Goal: Obtain resource: Download file/media

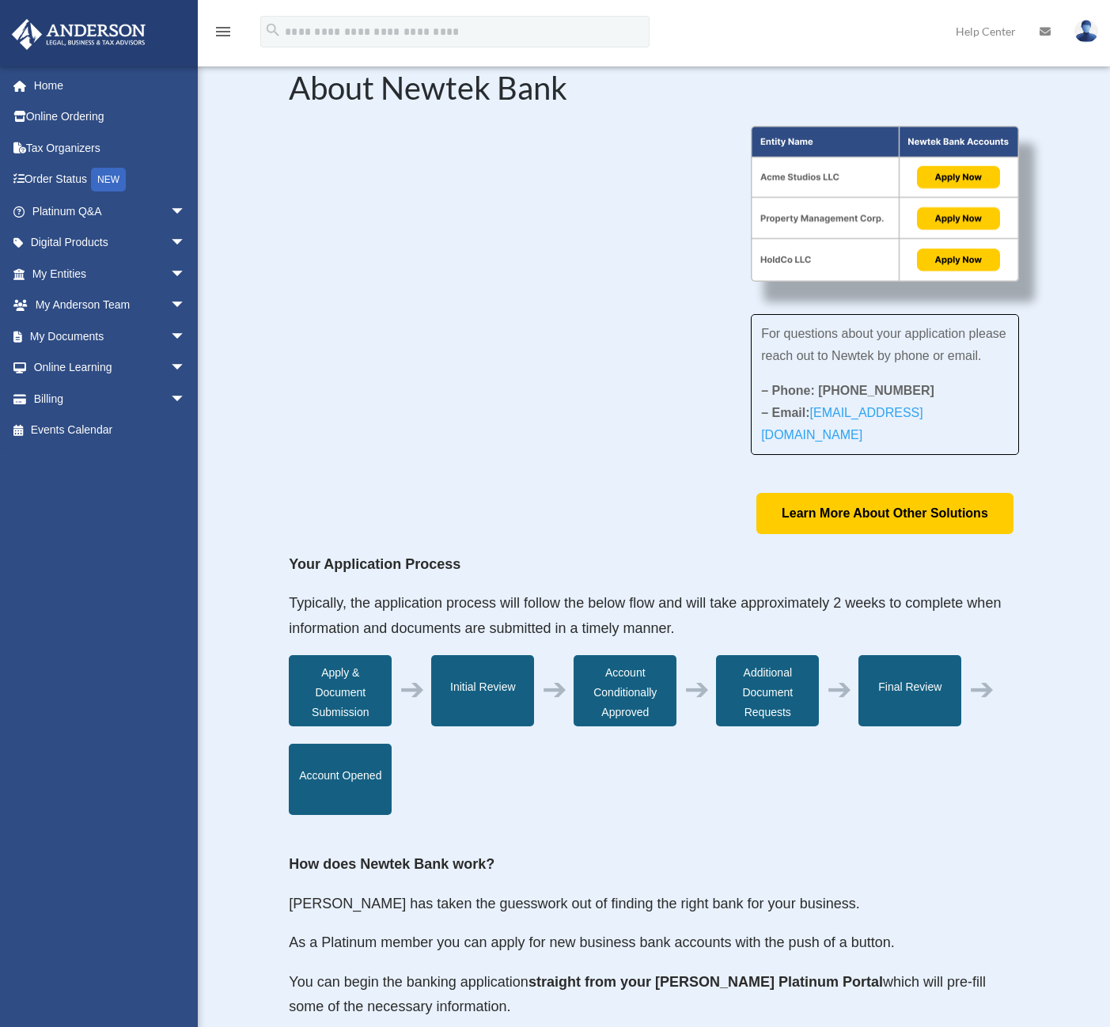
click at [1088, 540] on div "About Newtek Bank For questions about your application please reach out to Newt…" at bounding box center [654, 741] width 912 height 1433
click at [954, 514] on div "For questions about your application please reach out to Newtek by phone or ema…" at bounding box center [885, 330] width 268 height 408
click at [588, 453] on div "For questions about your application please reach out to Newtek by phone or ema…" at bounding box center [653, 330] width 729 height 408
drag, startPoint x: 968, startPoint y: 439, endPoint x: 867, endPoint y: 438, distance: 101.3
click at [867, 438] on p "– Phone: 866-820-8891 – Email: BusinessSupport@newtekone.com" at bounding box center [885, 413] width 248 height 66
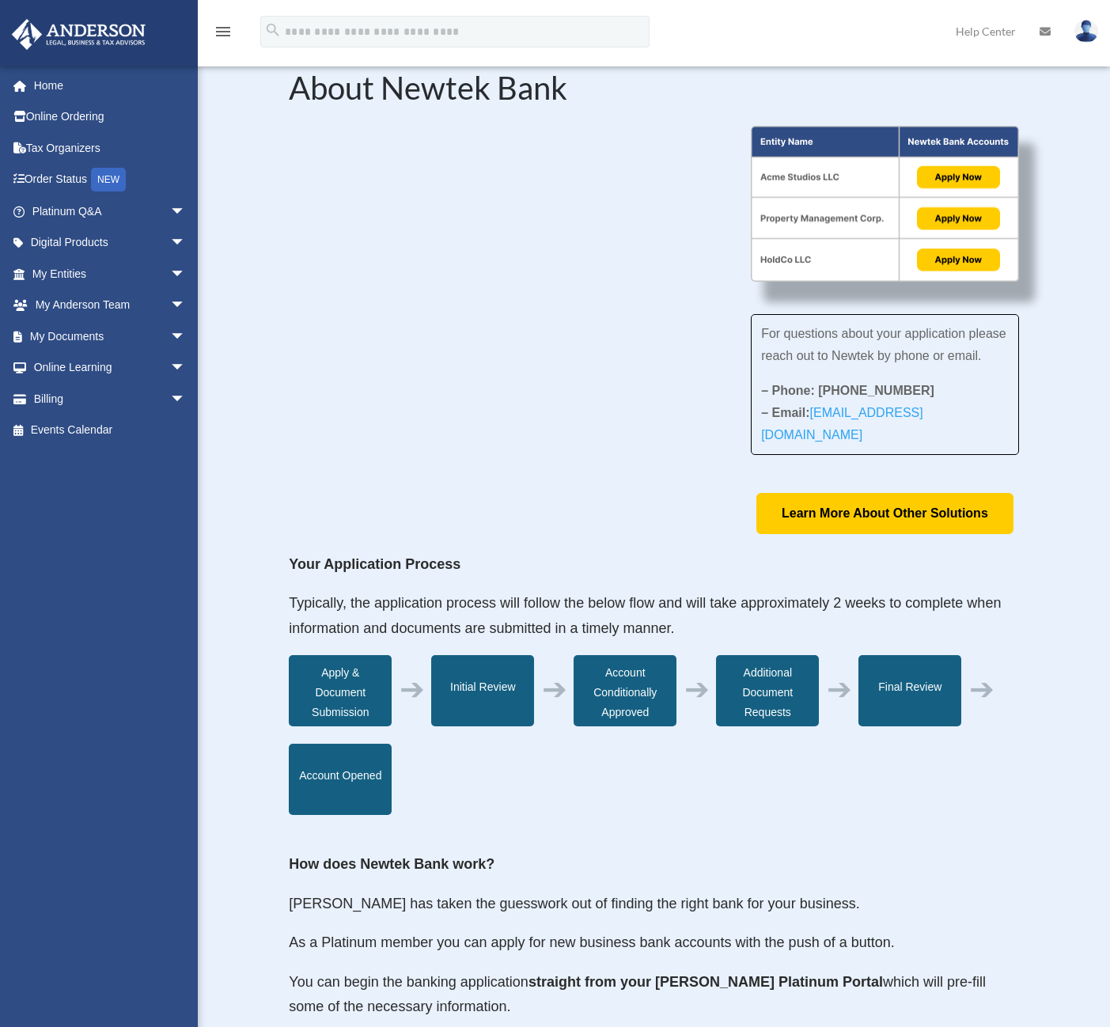
copy link "newtekone.com"
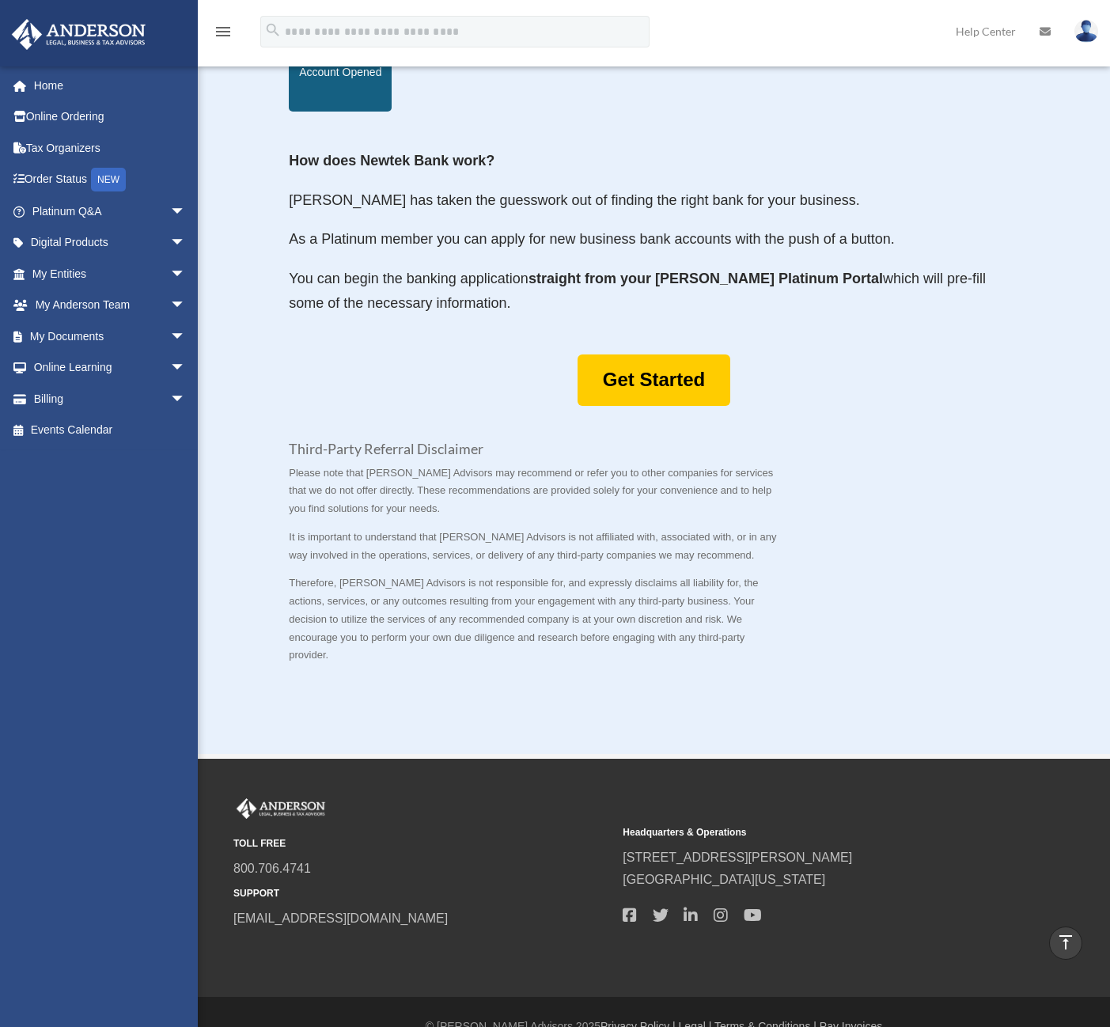
scroll to position [379, 0]
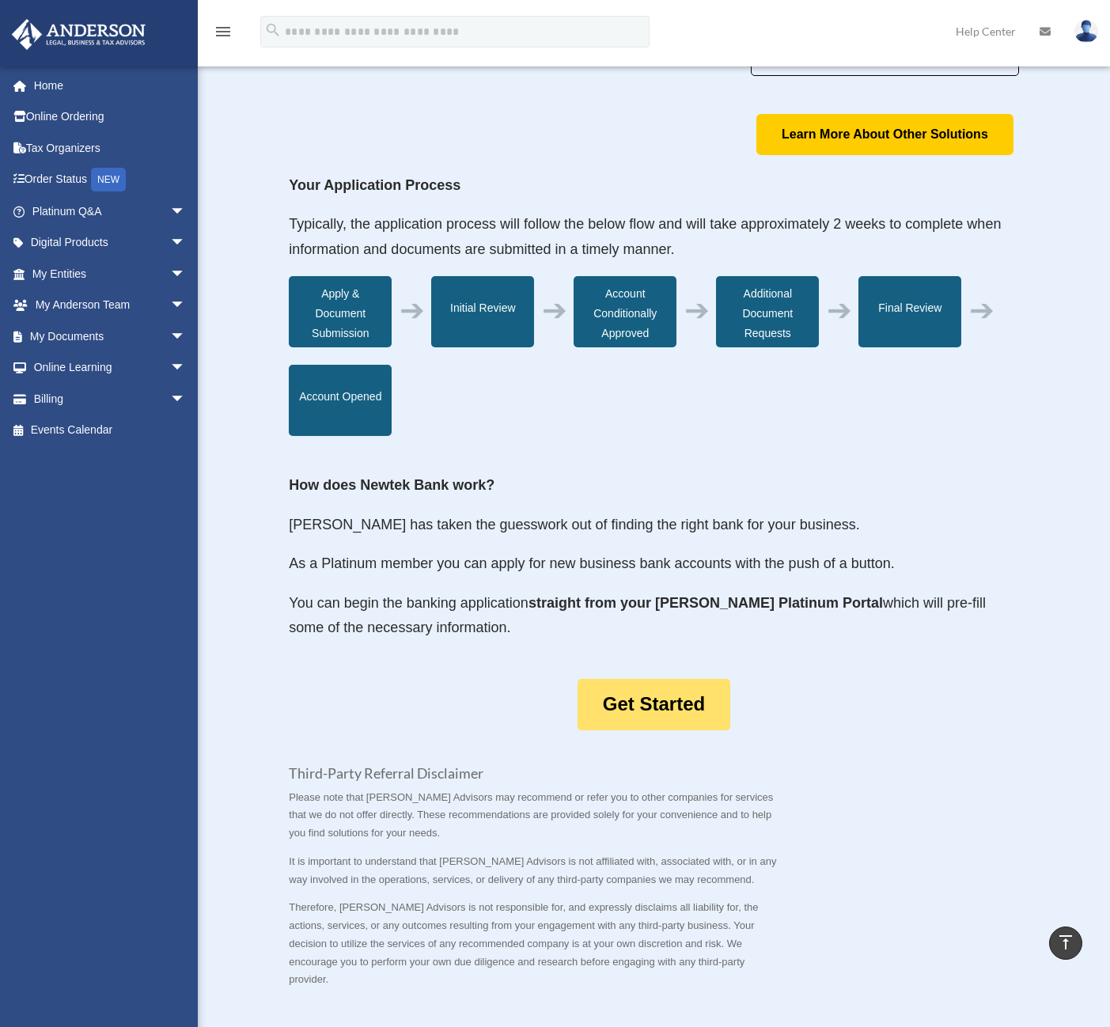
click at [638, 705] on link "Get Started" at bounding box center [653, 704] width 153 height 51
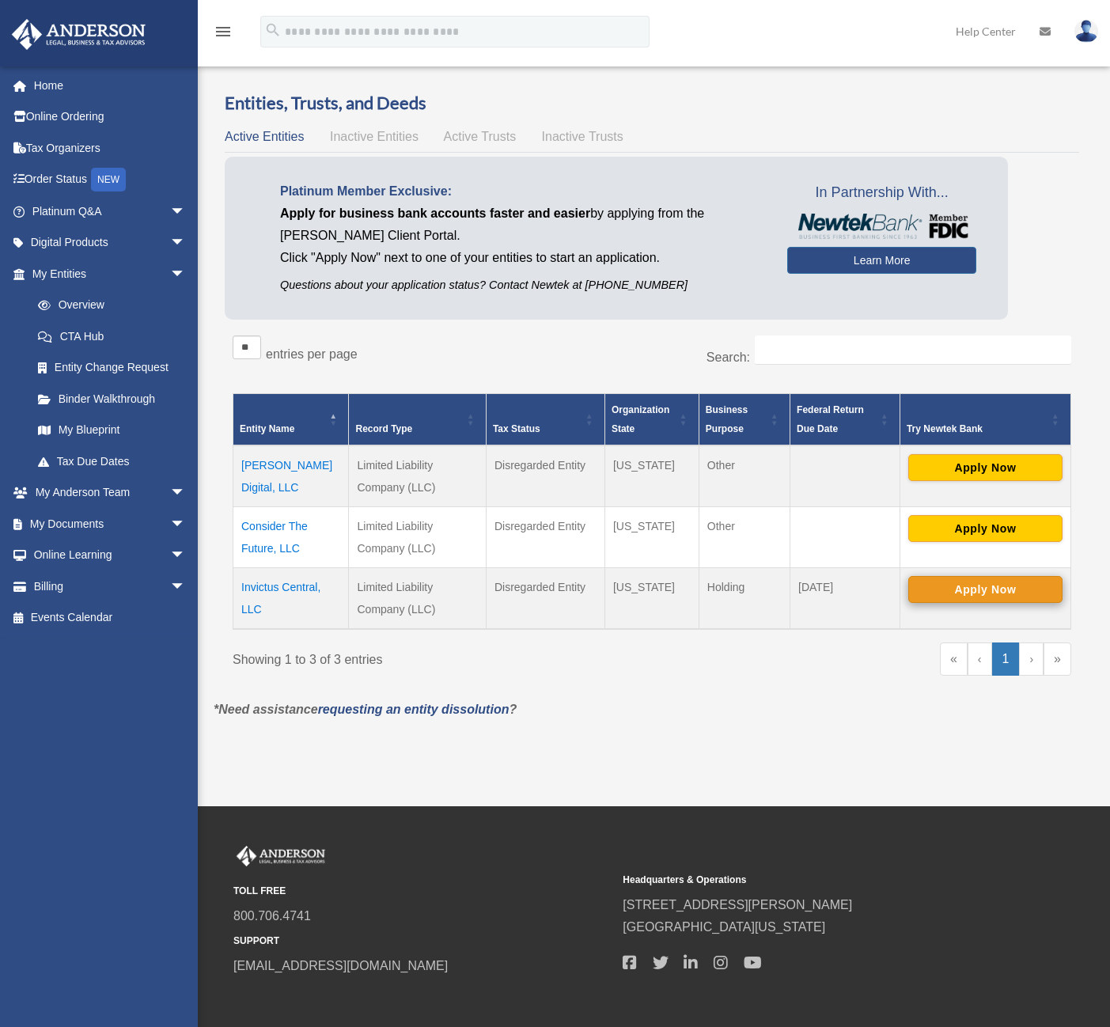
click at [961, 593] on button "Apply Now" at bounding box center [985, 589] width 154 height 27
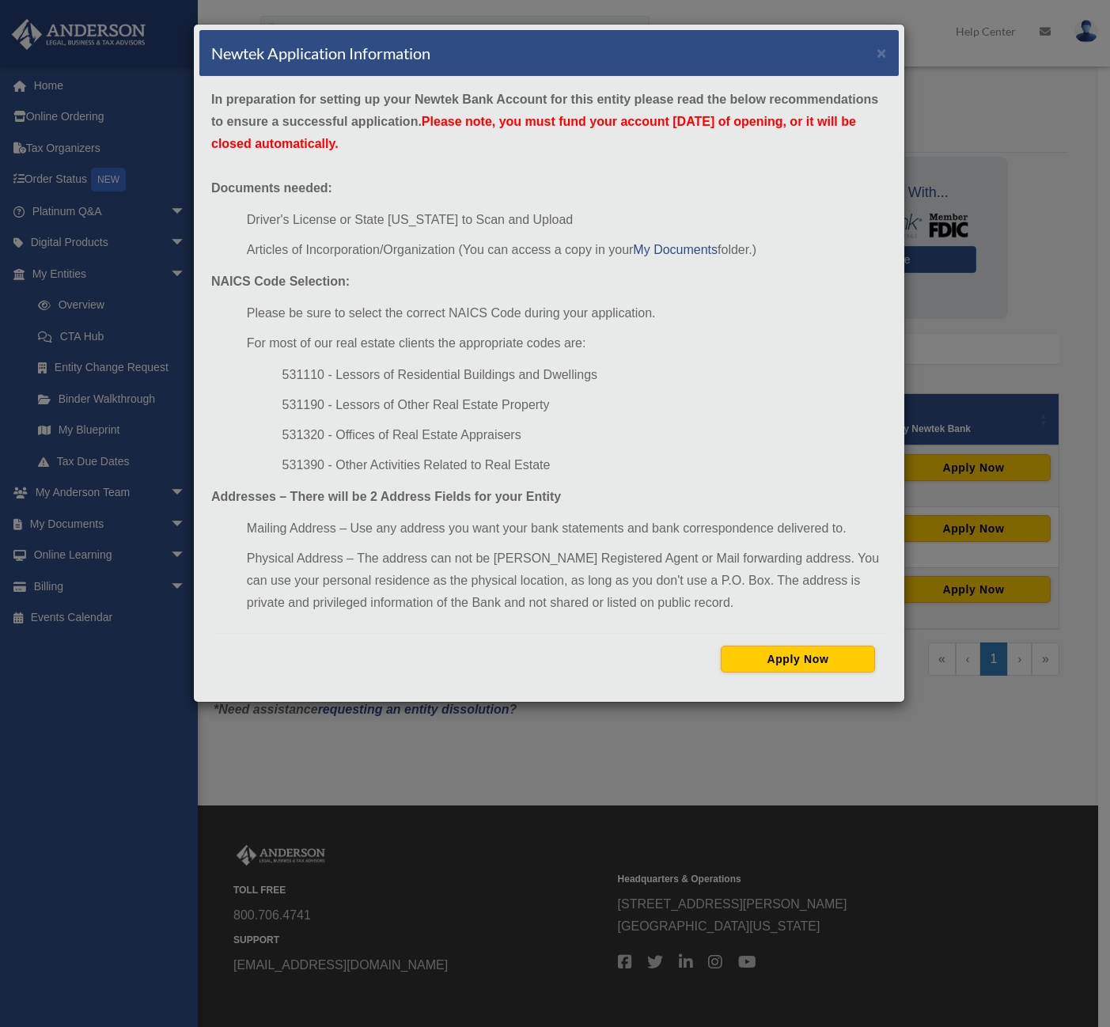
drag, startPoint x: 391, startPoint y: 797, endPoint x: 467, endPoint y: 750, distance: 89.8
click at [396, 792] on div "Newtek Application Information × In preparation for setting up your Newtek Bank…" at bounding box center [555, 513] width 1110 height 1027
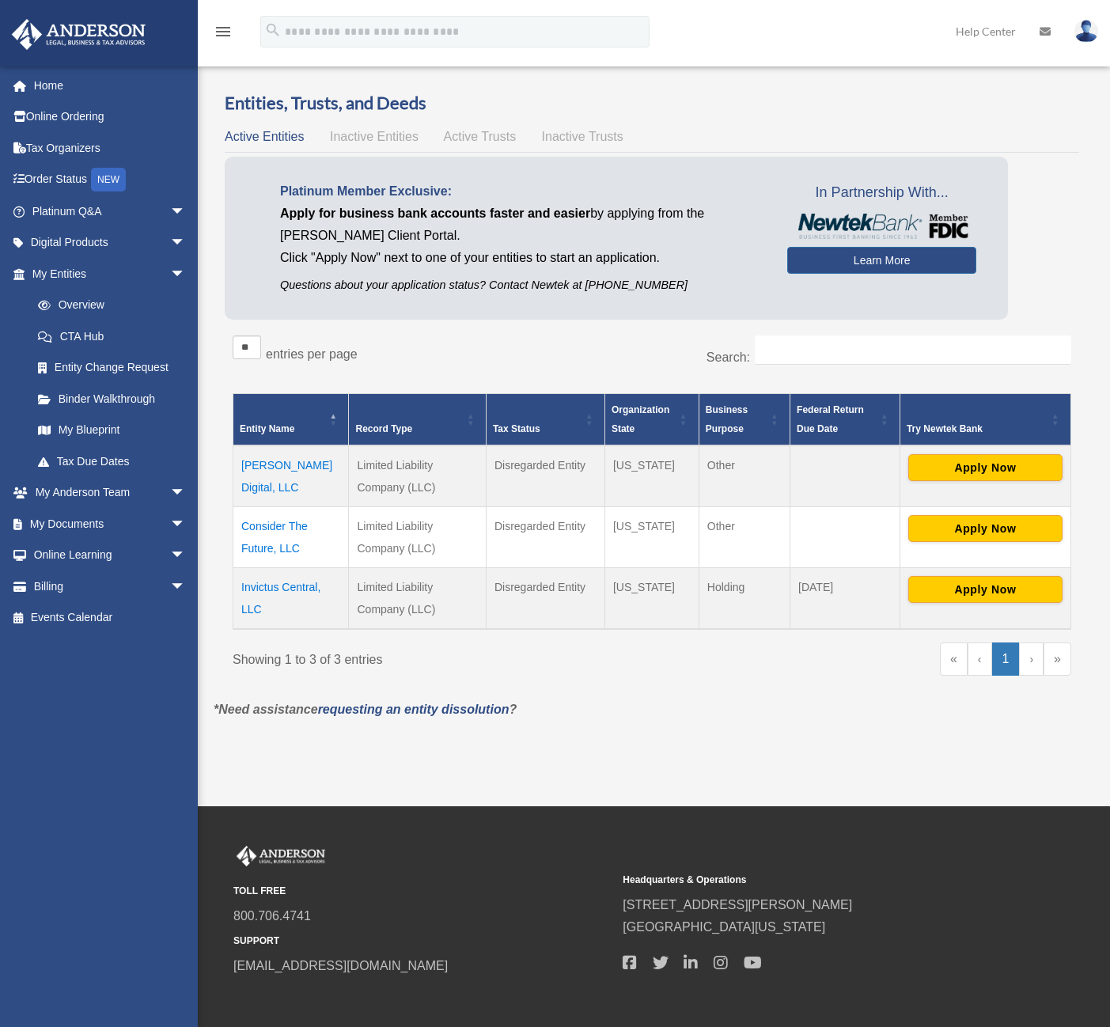
click at [812, 695] on div "** ** ** *** entries per page Search: Entity Name Record Type Tax Status Organi…" at bounding box center [652, 513] width 854 height 372
click at [978, 591] on button "Apply Now" at bounding box center [985, 589] width 154 height 27
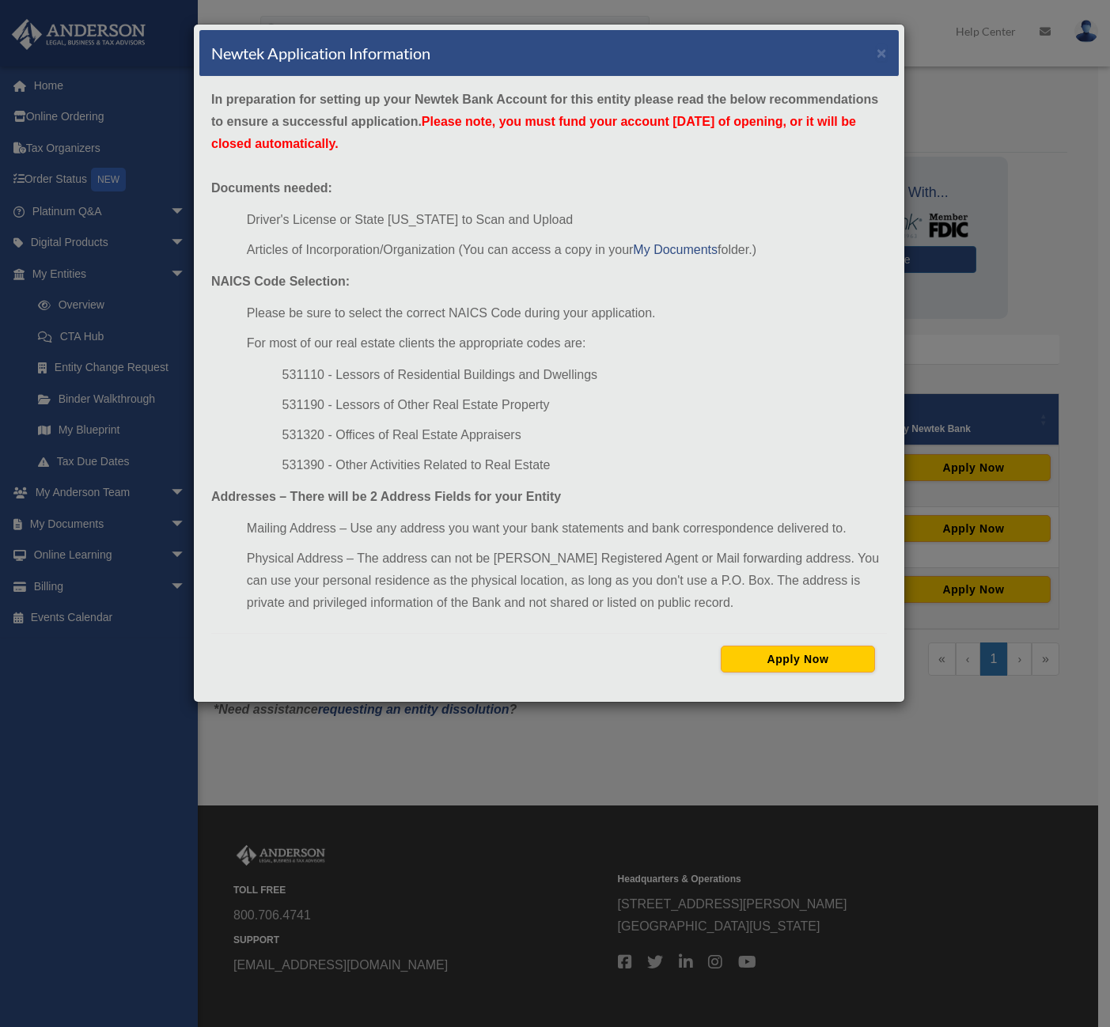
click at [956, 271] on div "Newtek Application Information × In preparation for setting up your Newtek Bank…" at bounding box center [555, 513] width 1110 height 1027
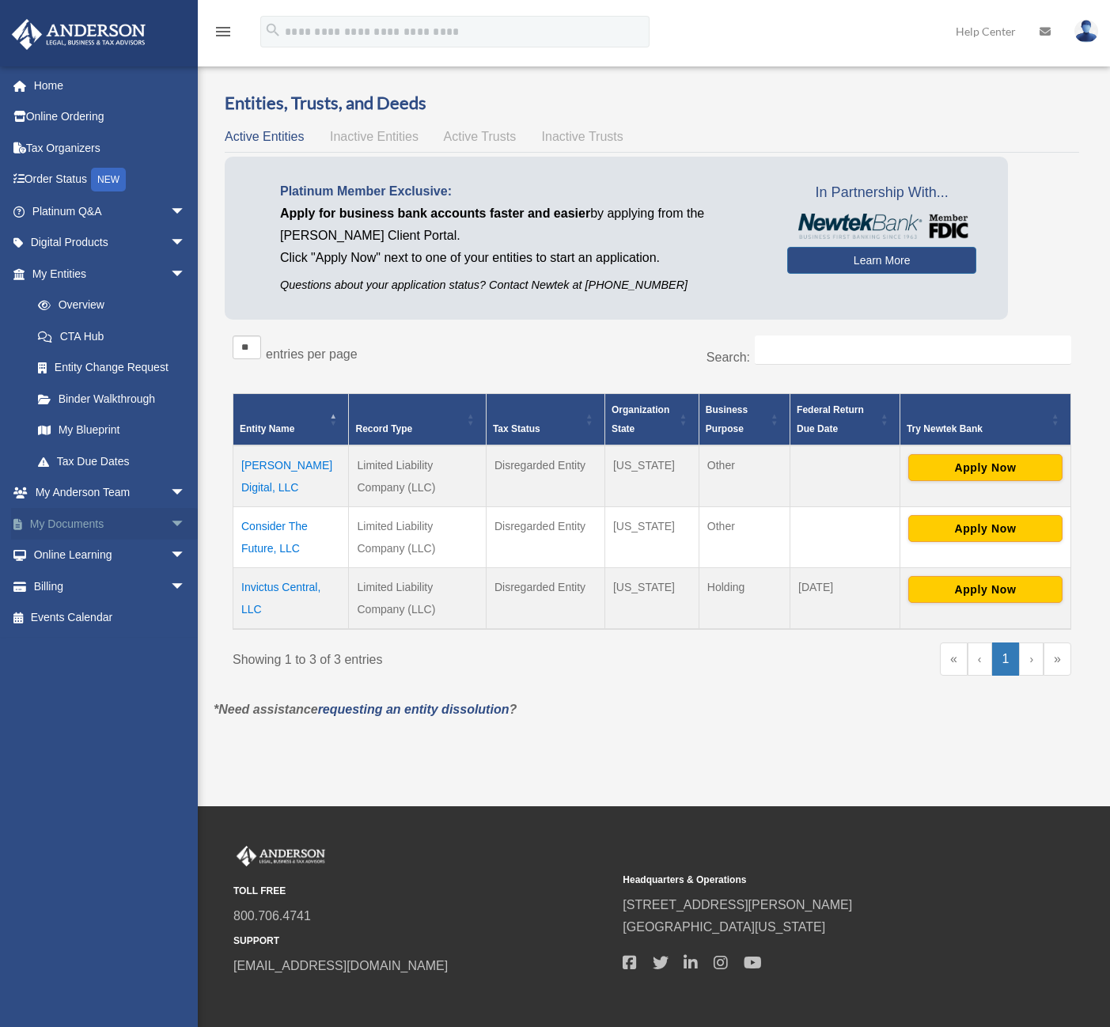
click at [170, 517] on span "arrow_drop_down" at bounding box center [186, 524] width 32 height 32
click at [66, 547] on link "Box" at bounding box center [115, 555] width 187 height 32
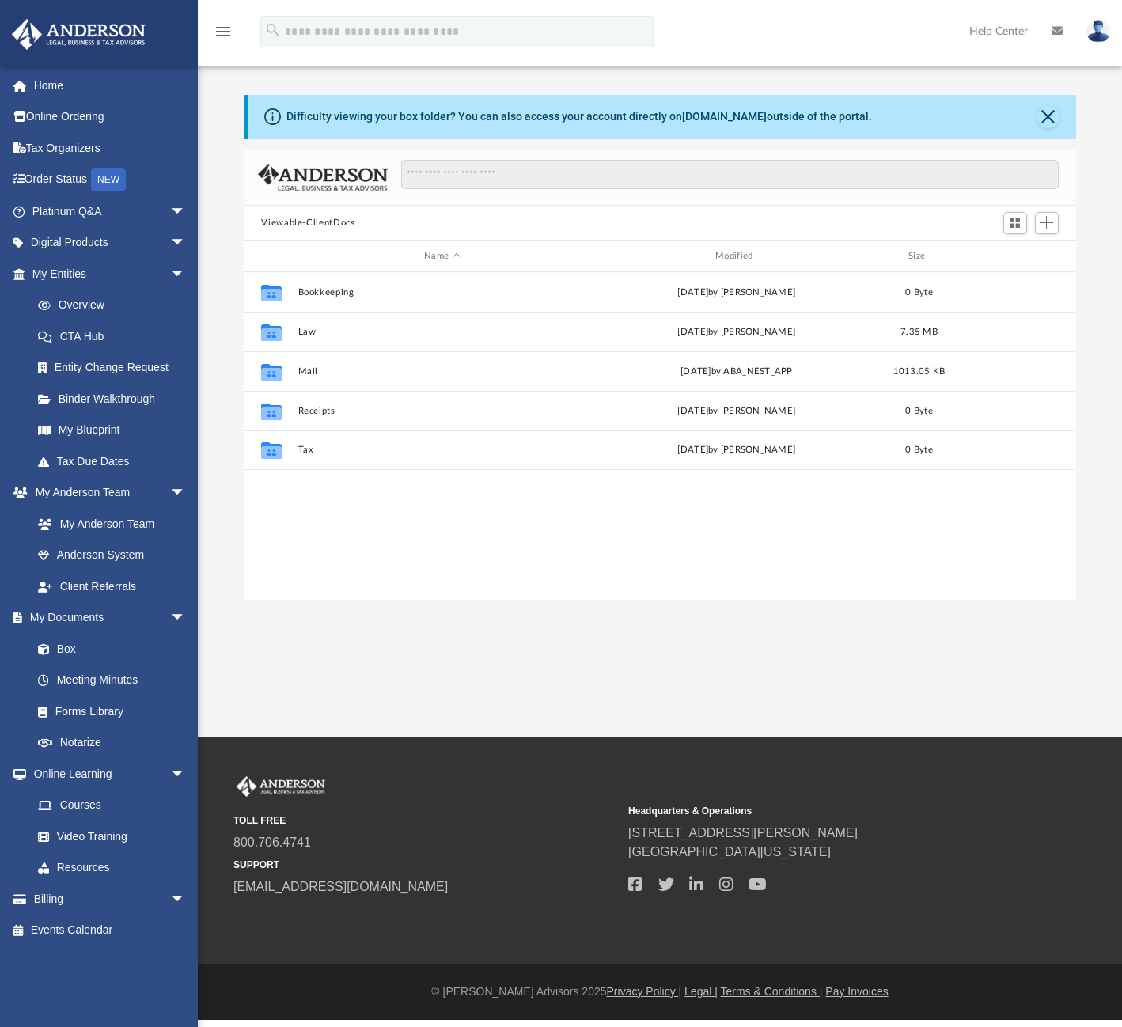
scroll to position [348, 820]
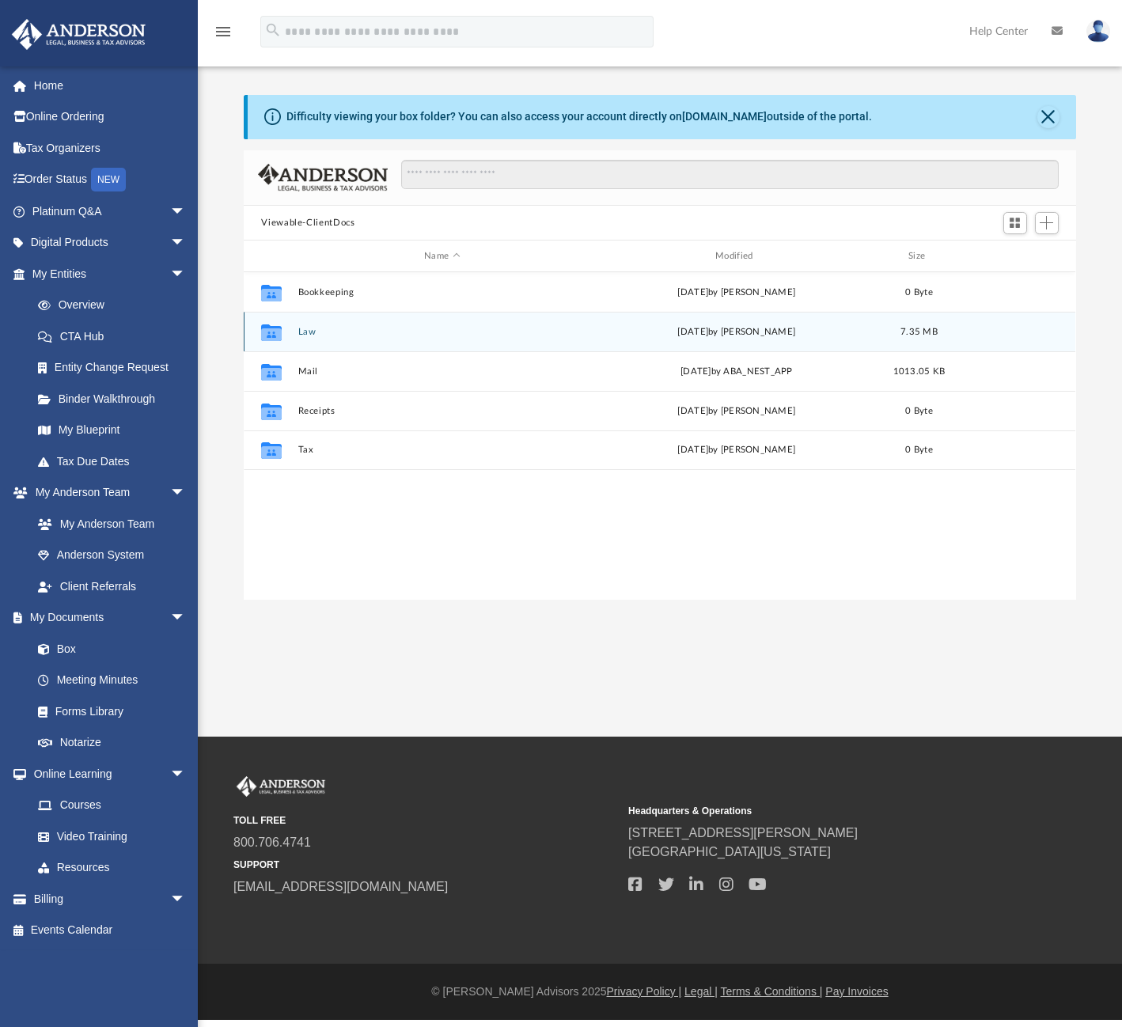
click at [306, 331] on button "Law" at bounding box center [442, 332] width 288 height 10
click at [306, 331] on button "Consider The Future LLC" at bounding box center [442, 332] width 288 height 10
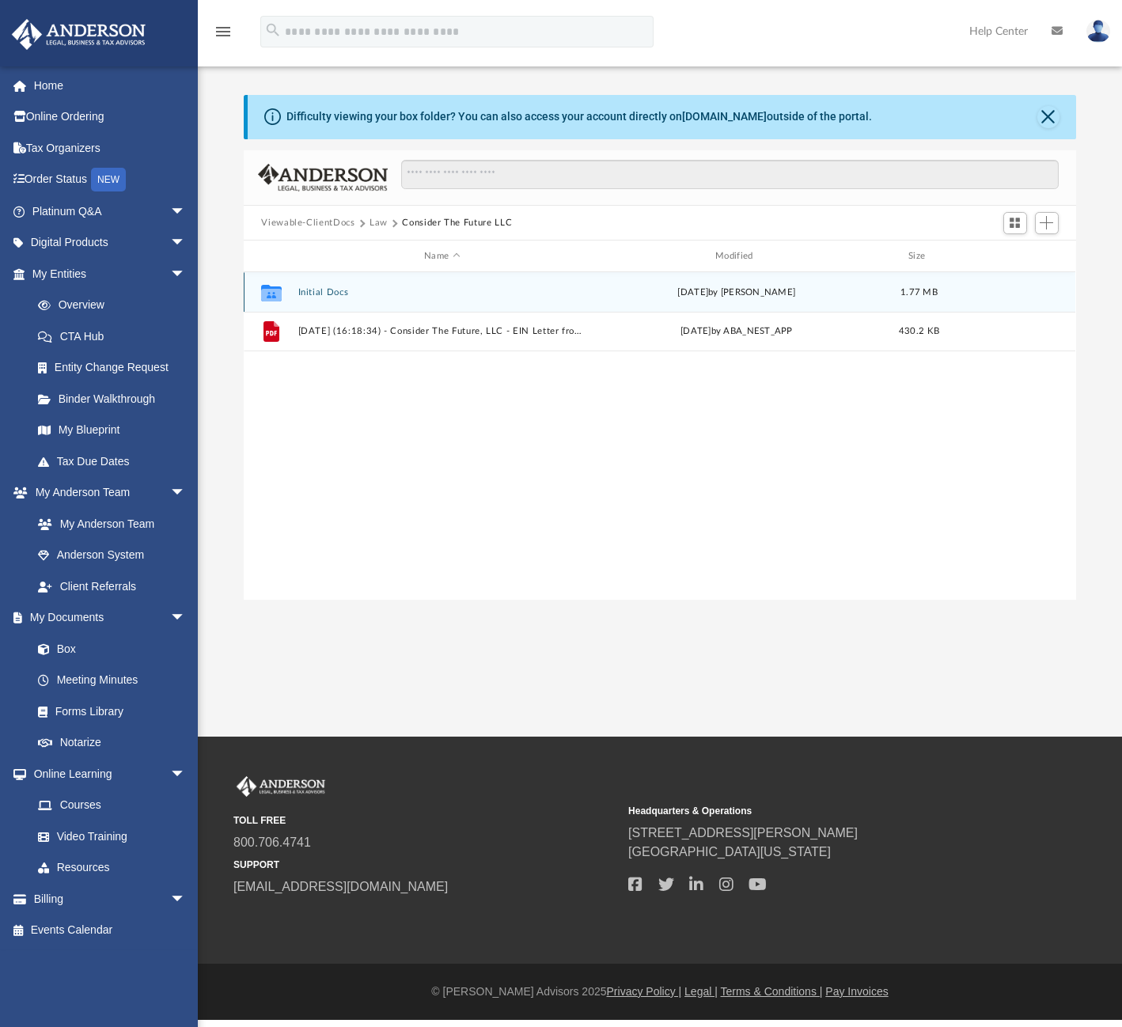
click at [312, 291] on button "Initial Docs" at bounding box center [442, 292] width 288 height 10
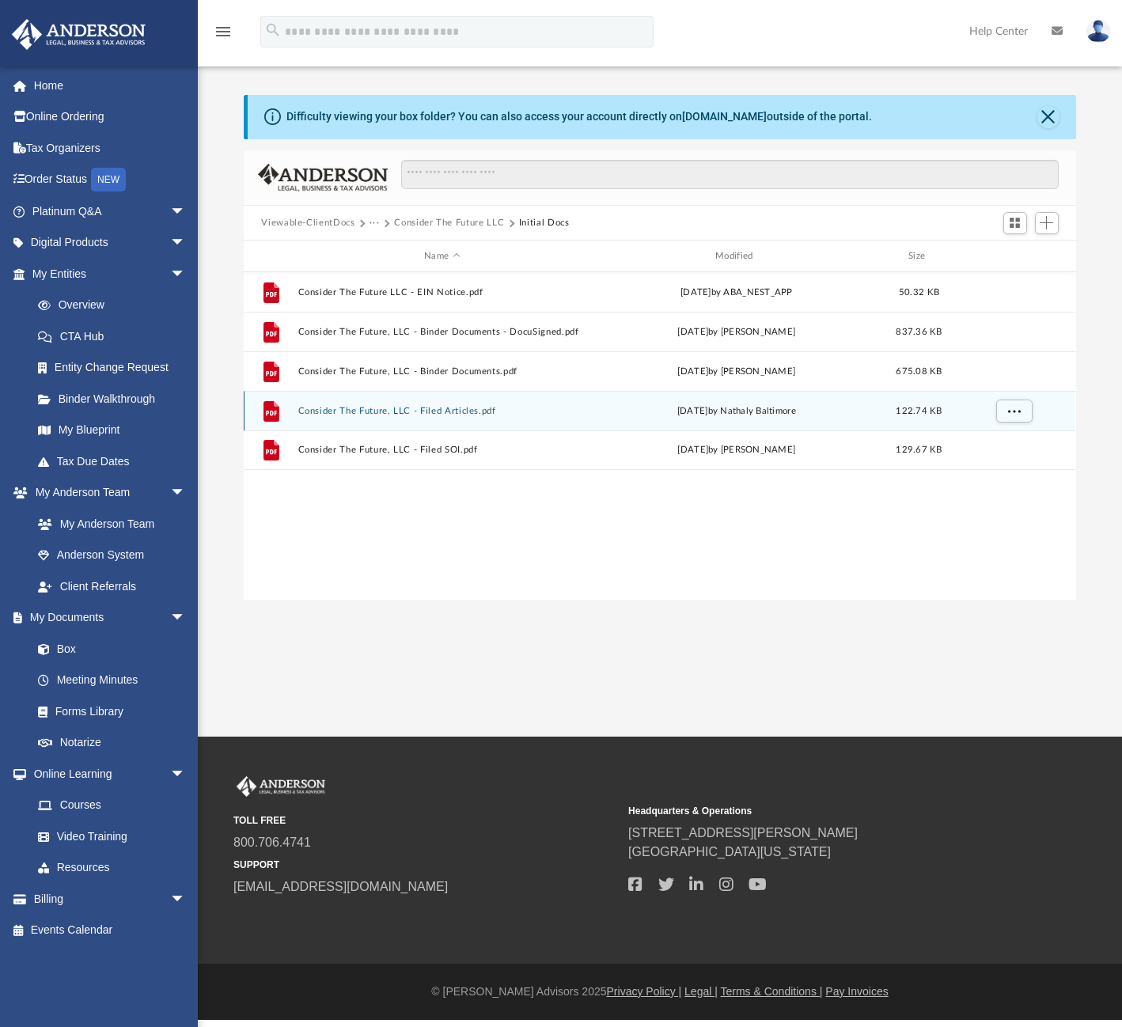
click at [452, 411] on button "Consider The Future, LLC - Filed Articles.pdf" at bounding box center [442, 411] width 288 height 10
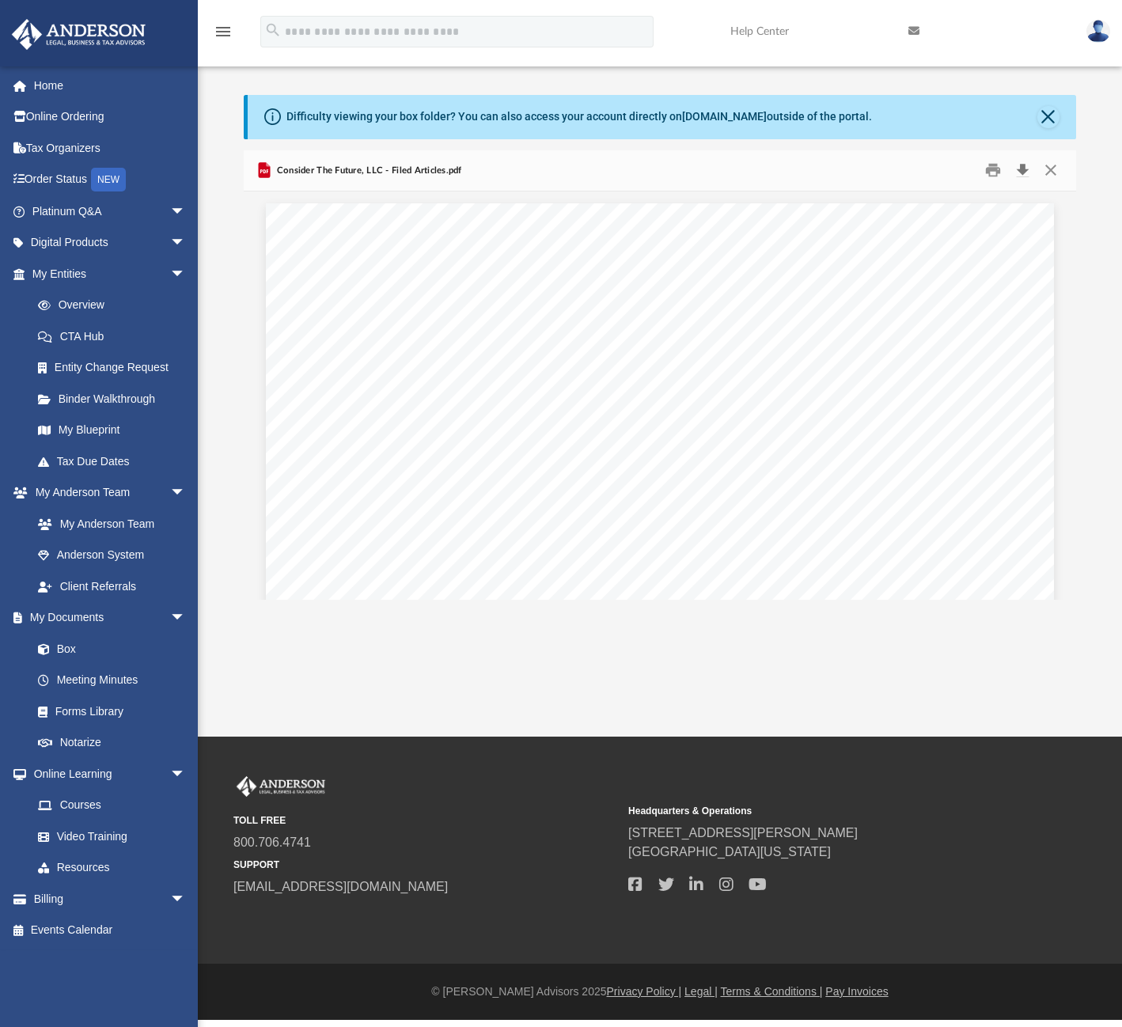
click at [1023, 168] on button "Download" at bounding box center [1023, 170] width 28 height 25
click at [1050, 169] on button "Close" at bounding box center [1050, 170] width 28 height 25
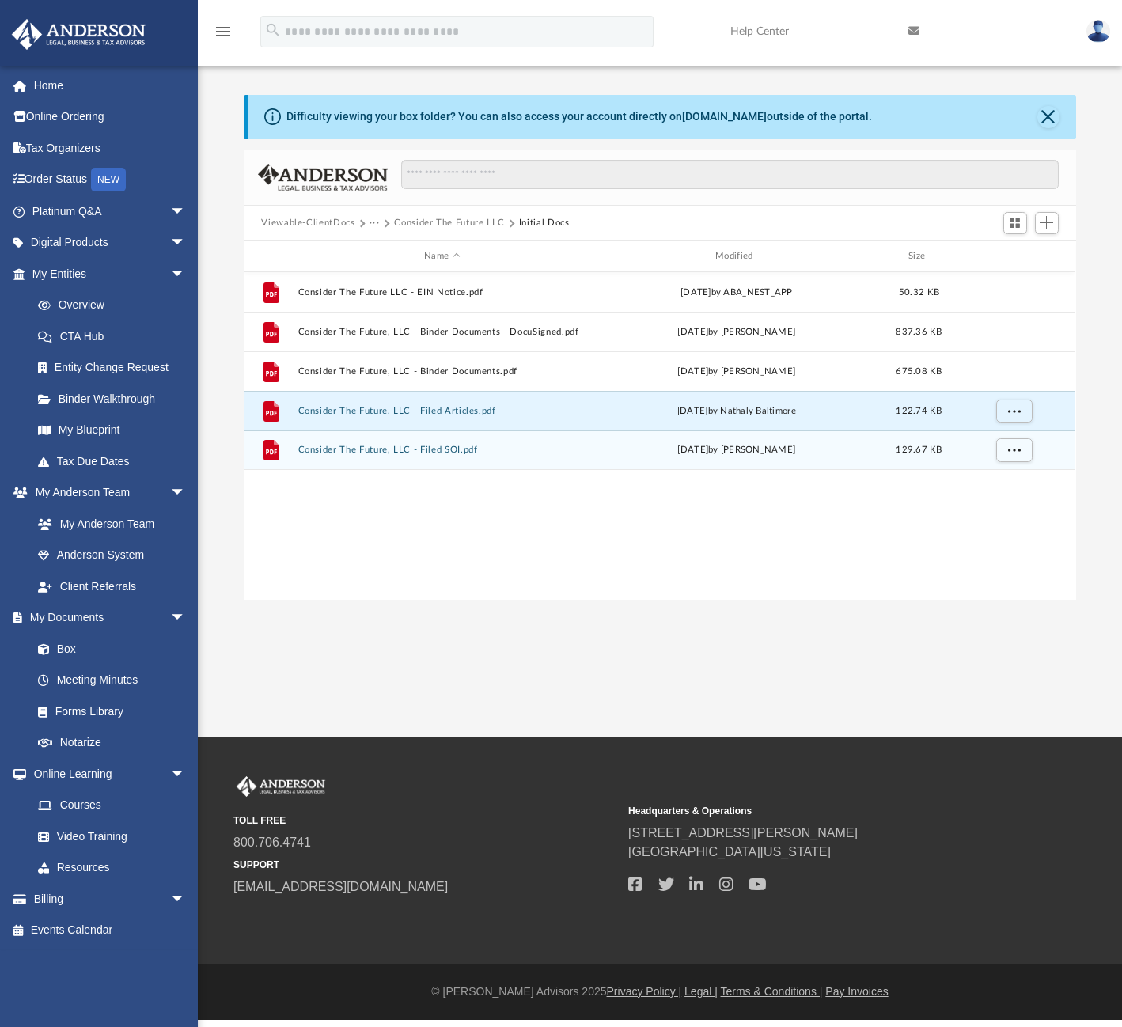
click at [369, 452] on button "Consider The Future, LLC - Filed SOI.pdf" at bounding box center [442, 450] width 288 height 10
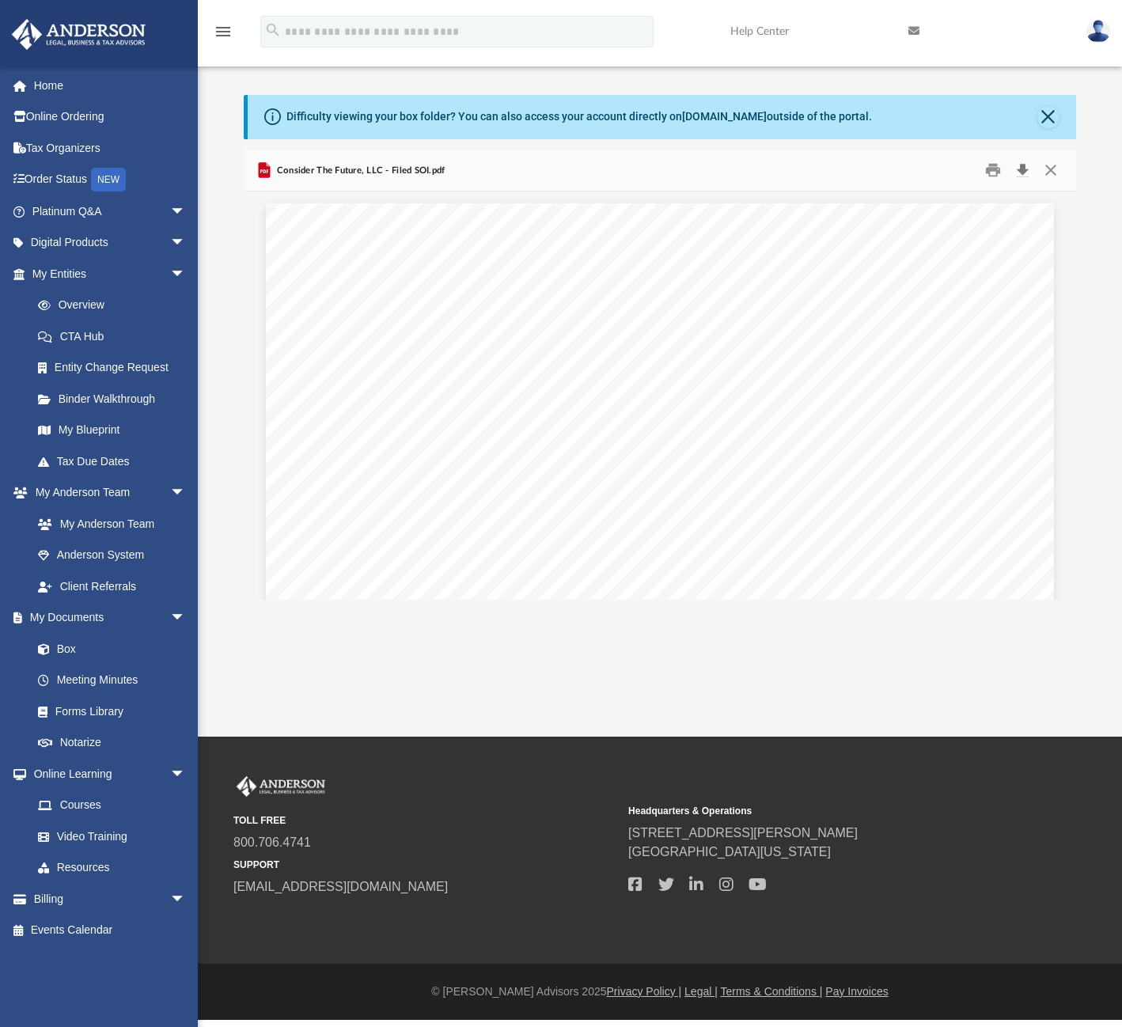
click at [1023, 172] on button "Download" at bounding box center [1023, 170] width 28 height 25
click at [1053, 168] on button "Close" at bounding box center [1050, 170] width 28 height 25
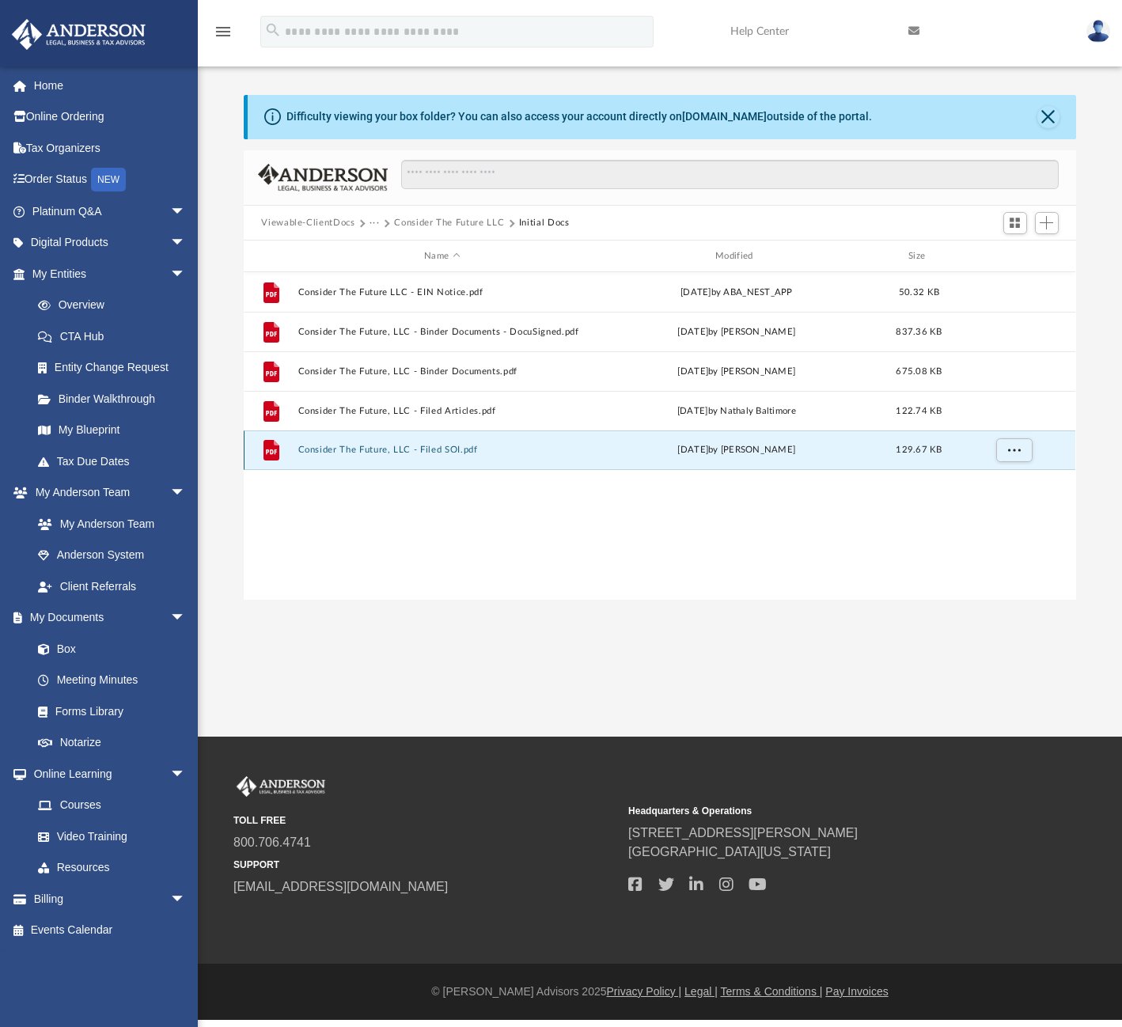
click at [724, 449] on div "Tue Jun 3 2025 by Crayton Olivieri" at bounding box center [736, 450] width 288 height 14
click at [426, 447] on button "Consider The Future, LLC - Filed SOI.pdf" at bounding box center [442, 450] width 288 height 10
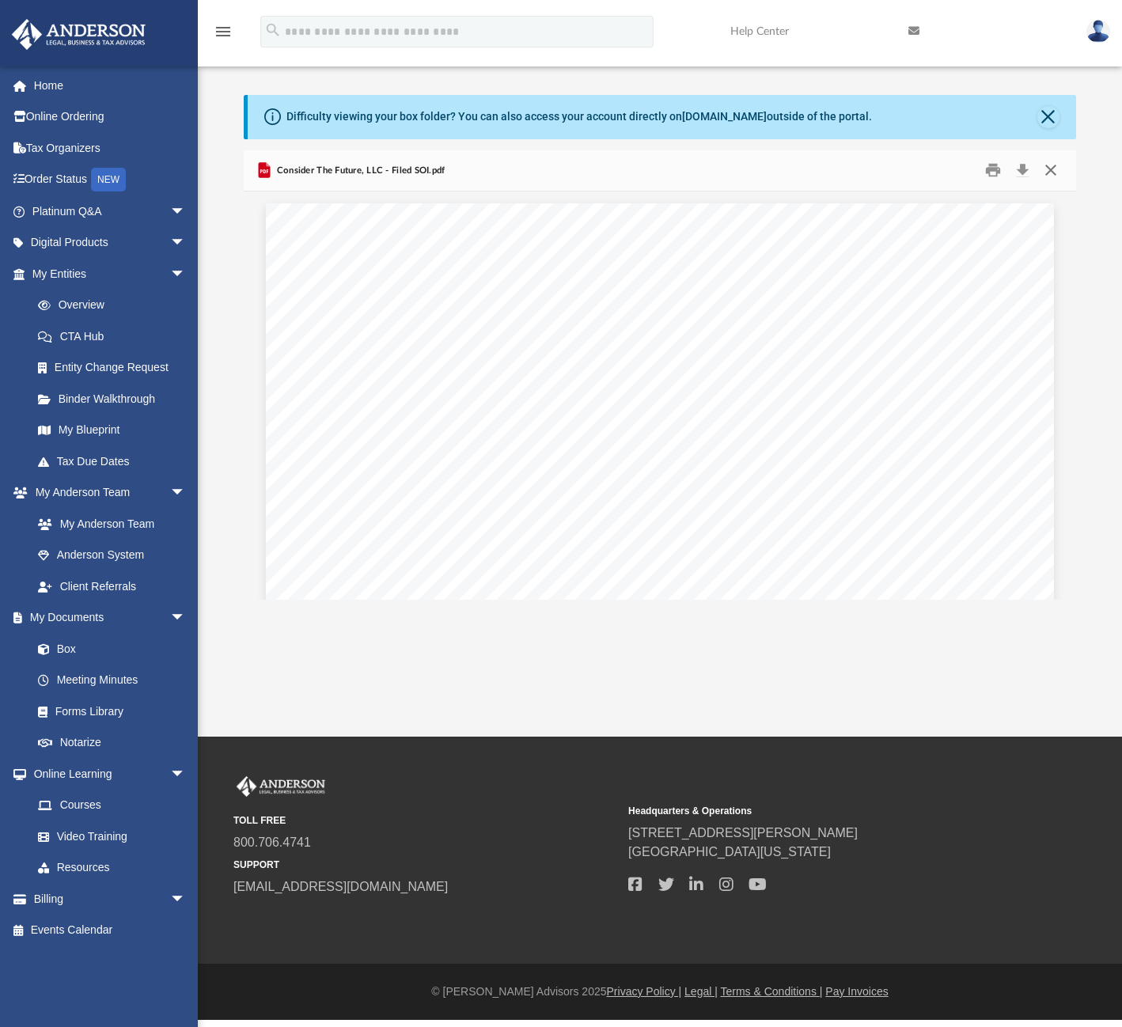
click at [1052, 173] on button "Close" at bounding box center [1050, 170] width 28 height 25
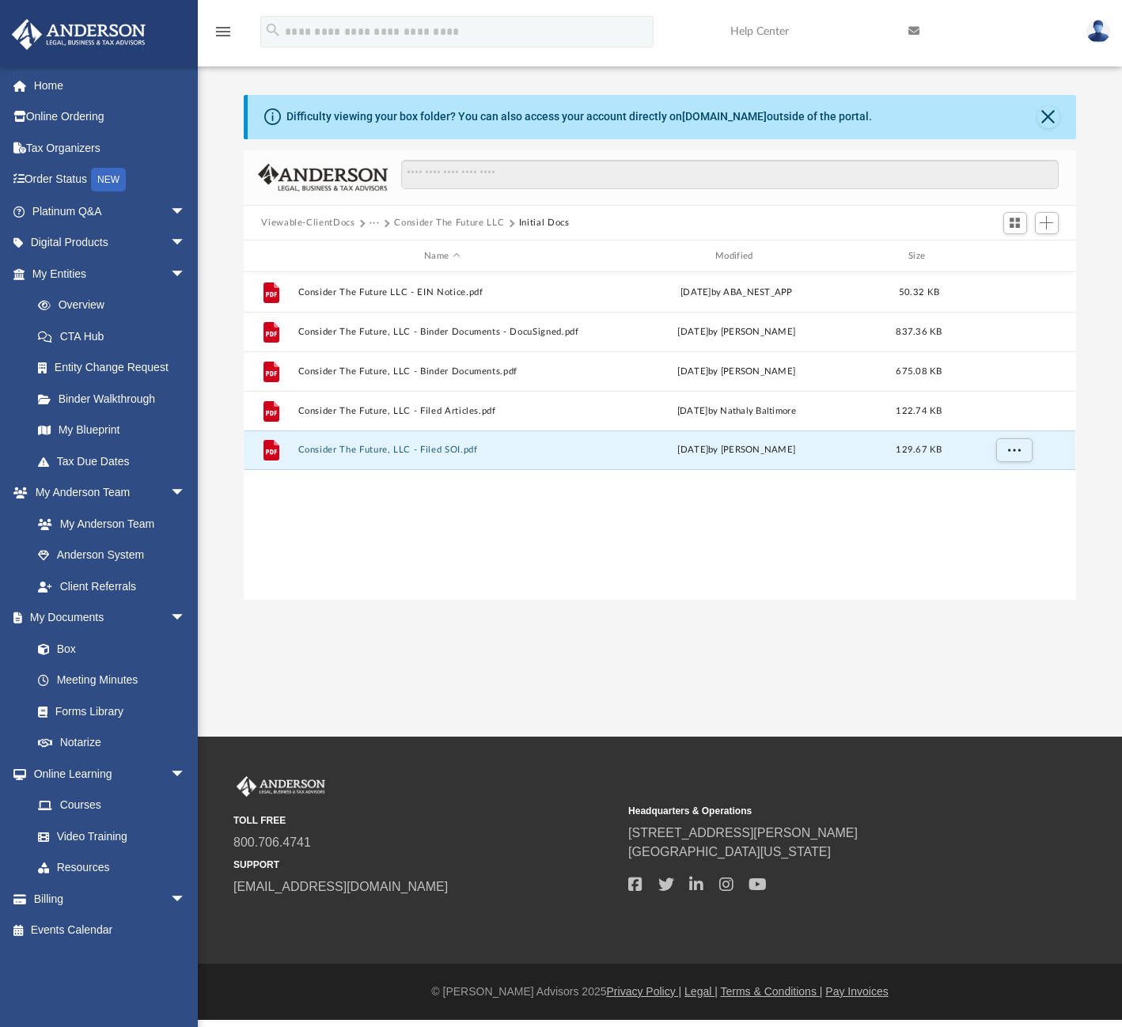
click at [880, 515] on div "File Consider The Future LLC - EIN Notice.pdf Tue May 27 2025 by ABA_NEST_APP 5…" at bounding box center [659, 436] width 831 height 328
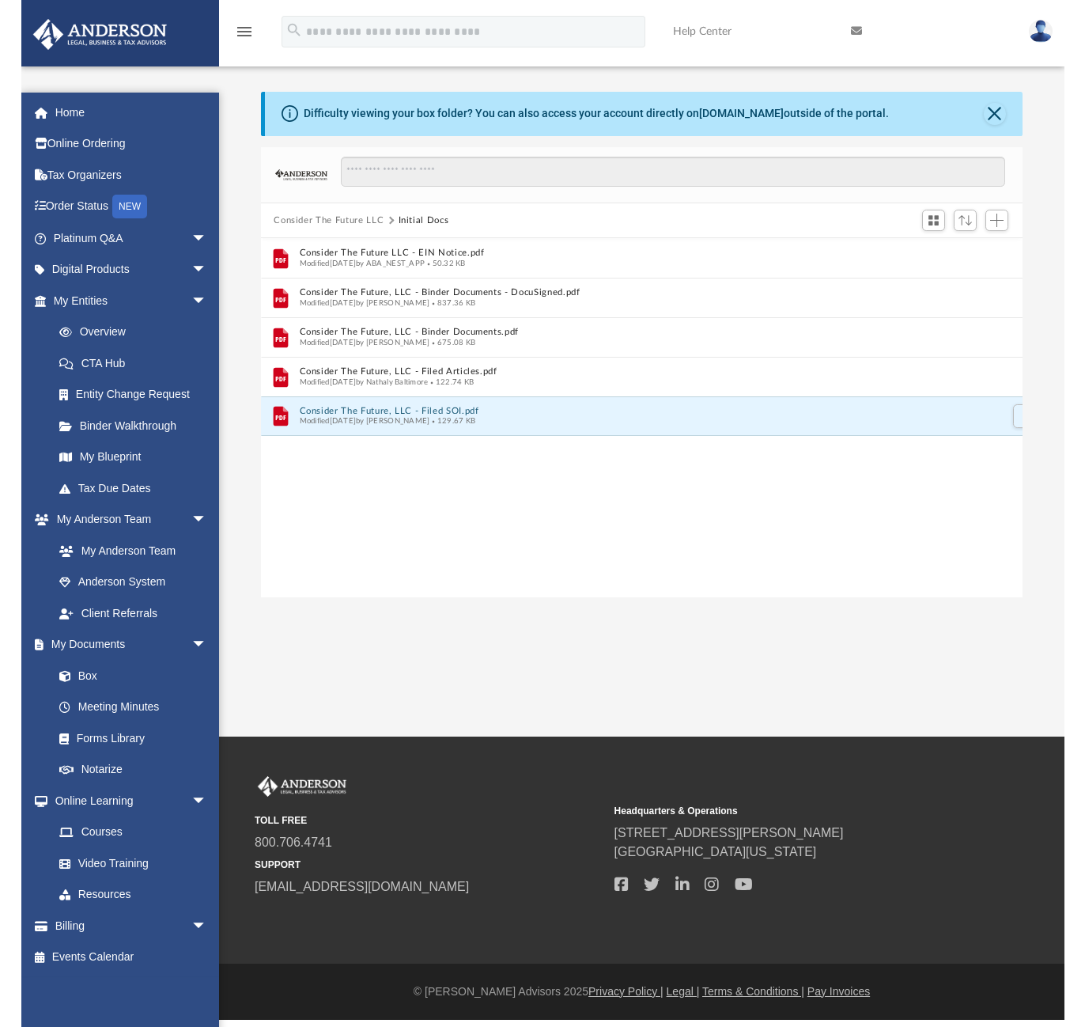
scroll to position [13, 13]
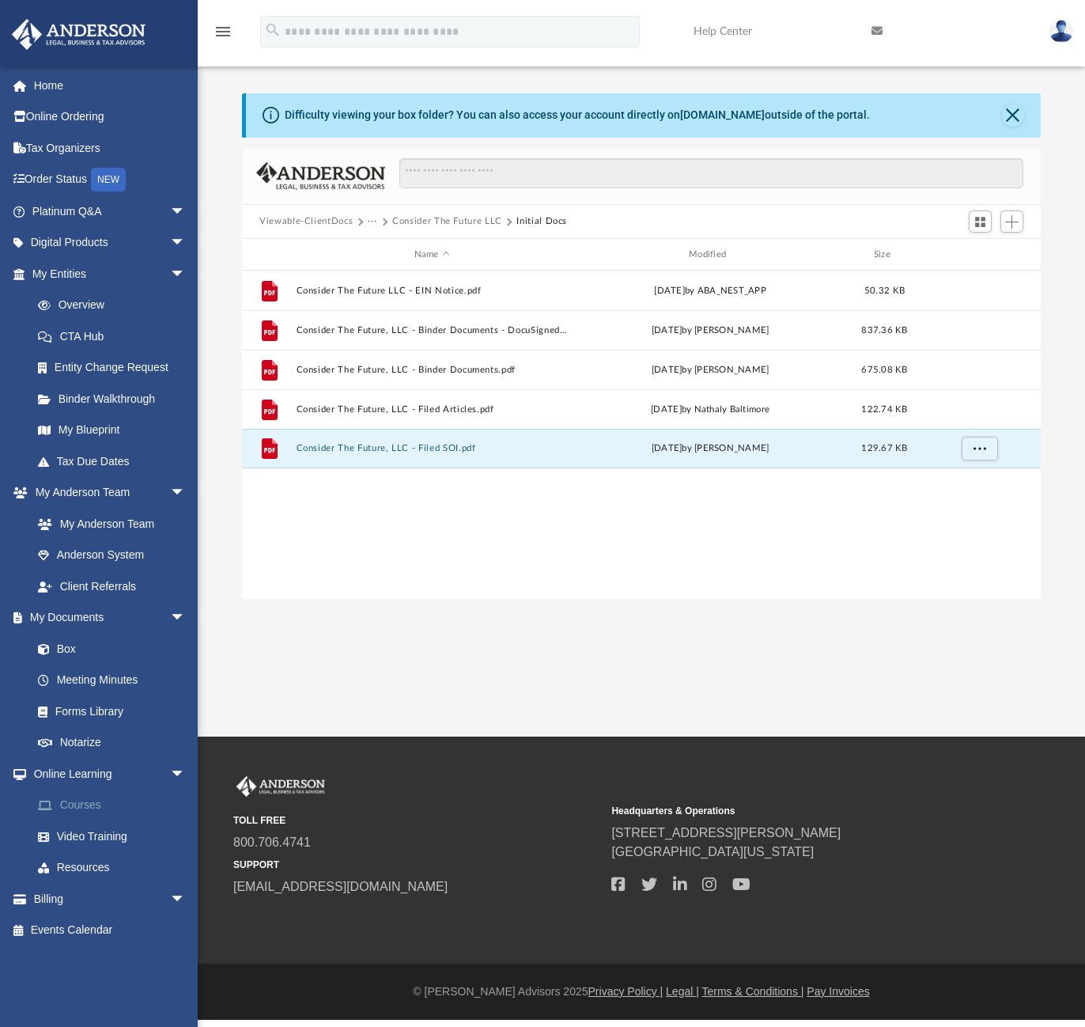
click at [79, 797] on link "Courses" at bounding box center [115, 805] width 187 height 32
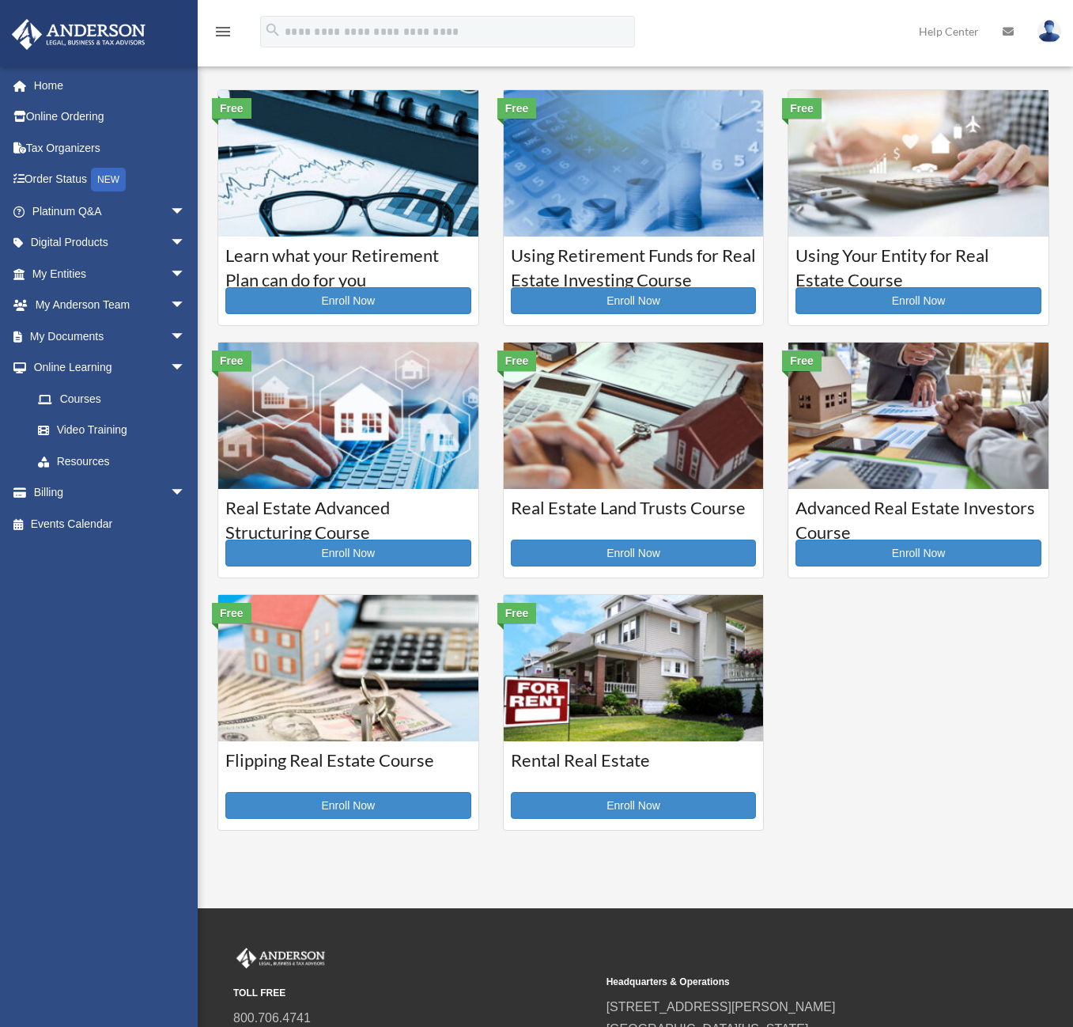
click at [1055, 32] on img at bounding box center [1050, 31] width 24 height 23
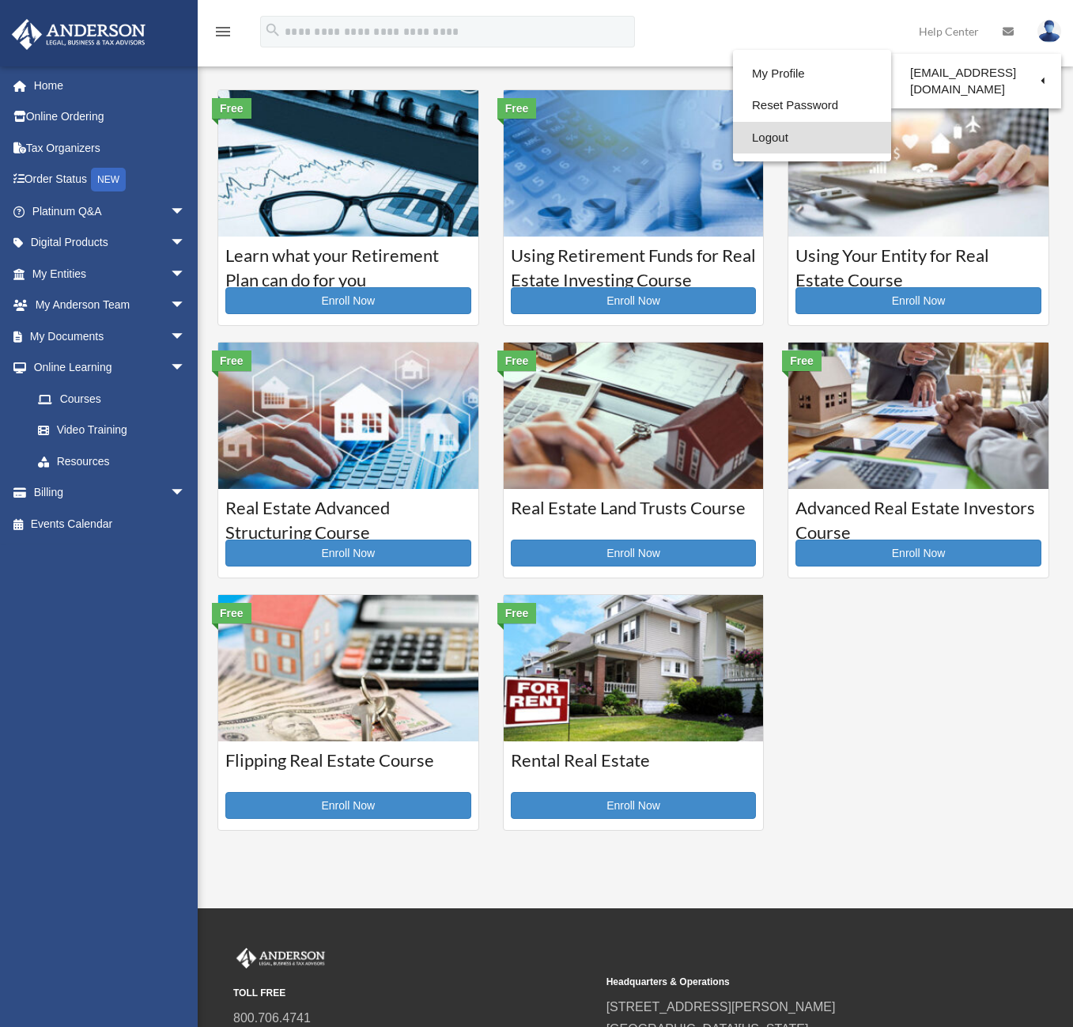
click at [770, 137] on link "Logout" at bounding box center [812, 138] width 158 height 32
